Goal: Transaction & Acquisition: Subscribe to service/newsletter

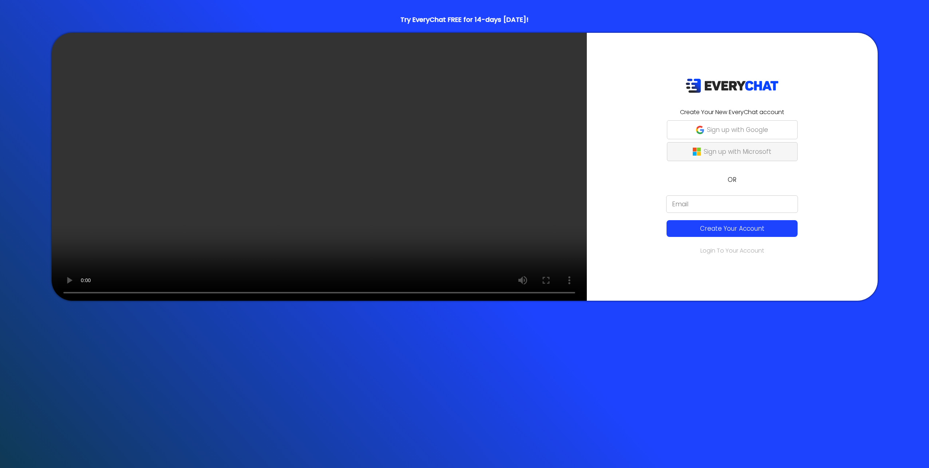
click at [704, 149] on p "Sign up with Microsoft" at bounding box center [738, 151] width 68 height 9
click at [704, 152] on p "Sign up with Microsoft" at bounding box center [738, 151] width 68 height 9
click at [608, 138] on div "Create Your New EveryChat account Sign up with Google Sign up with Microsoft OR…" at bounding box center [732, 167] width 291 height 268
drag, startPoint x: 608, startPoint y: 138, endPoint x: 635, endPoint y: 145, distance: 27.5
click at [635, 145] on form "Sign up with Microsoft" at bounding box center [733, 153] width 246 height 22
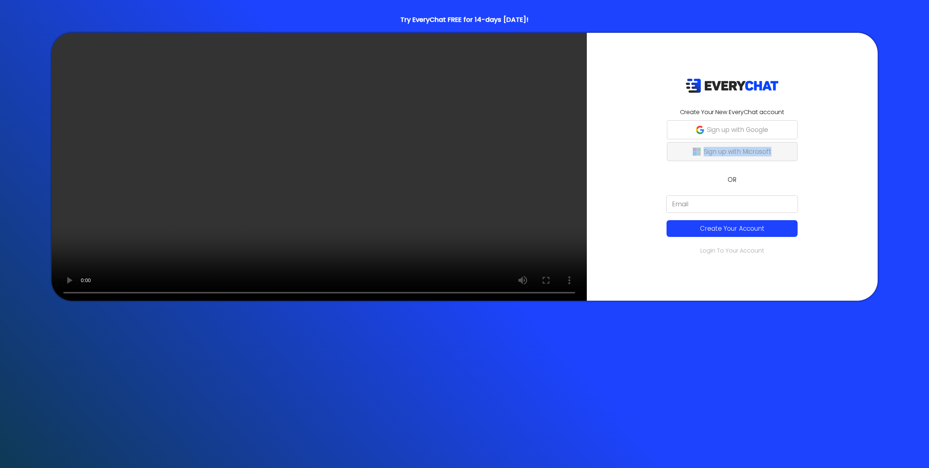
click at [704, 147] on p "Sign up with Microsoft" at bounding box center [738, 151] width 68 height 9
click at [704, 153] on p "Sign up with Microsoft" at bounding box center [738, 151] width 68 height 9
click at [721, 47] on div "Create Your New EveryChat account Sign up with Google Sign up with Microsoft OR…" at bounding box center [465, 167] width 922 height 268
click at [704, 152] on p "Sign up with Microsoft" at bounding box center [738, 151] width 68 height 9
click at [667, 154] on button "Sign up with Microsoft" at bounding box center [732, 151] width 131 height 19
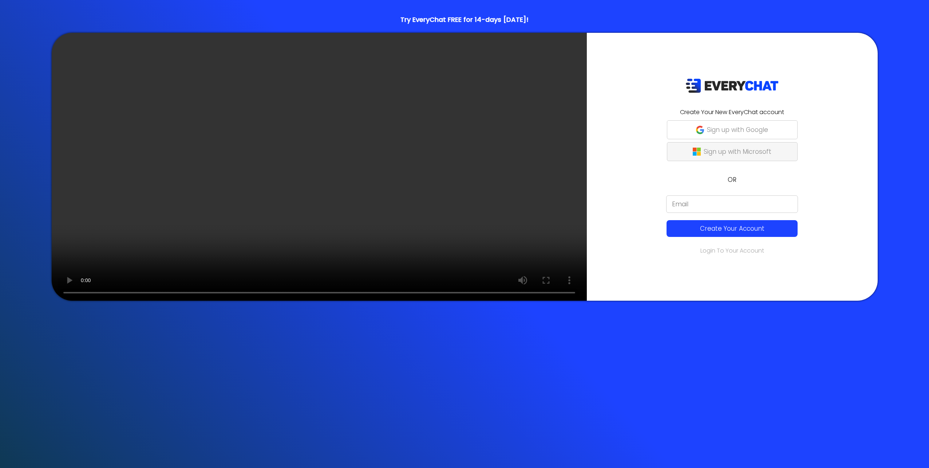
click at [704, 147] on p "Sign up with Microsoft" at bounding box center [738, 151] width 68 height 9
click at [667, 142] on button "Sign up with Microsoft" at bounding box center [732, 151] width 131 height 19
